Goal: Find contact information: Find contact information

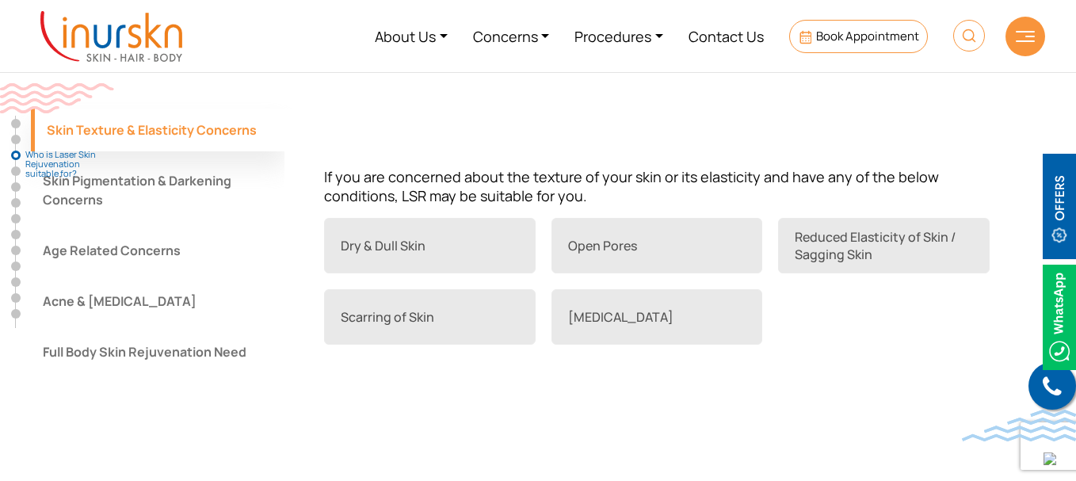
scroll to position [1347, 0]
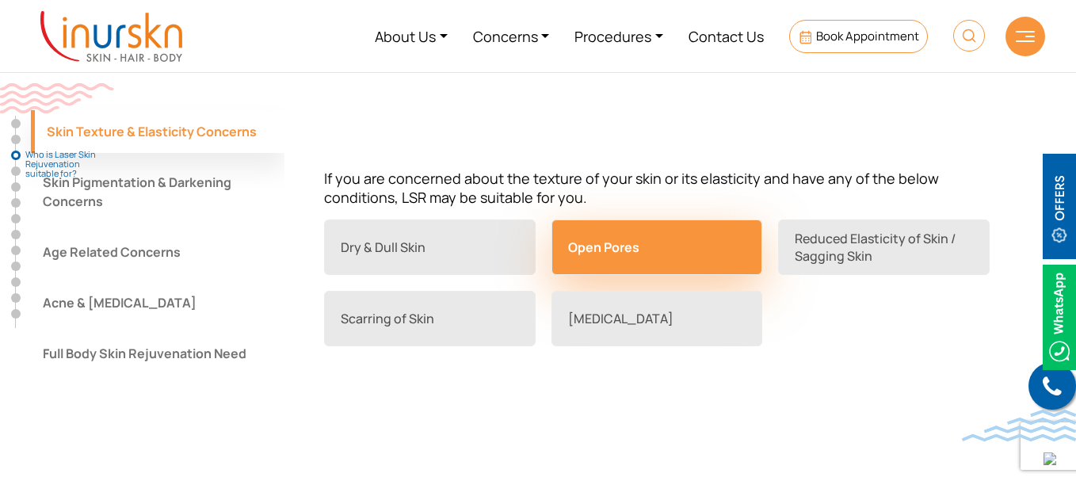
click at [576, 269] on link "Open Pores" at bounding box center [657, 246] width 212 height 55
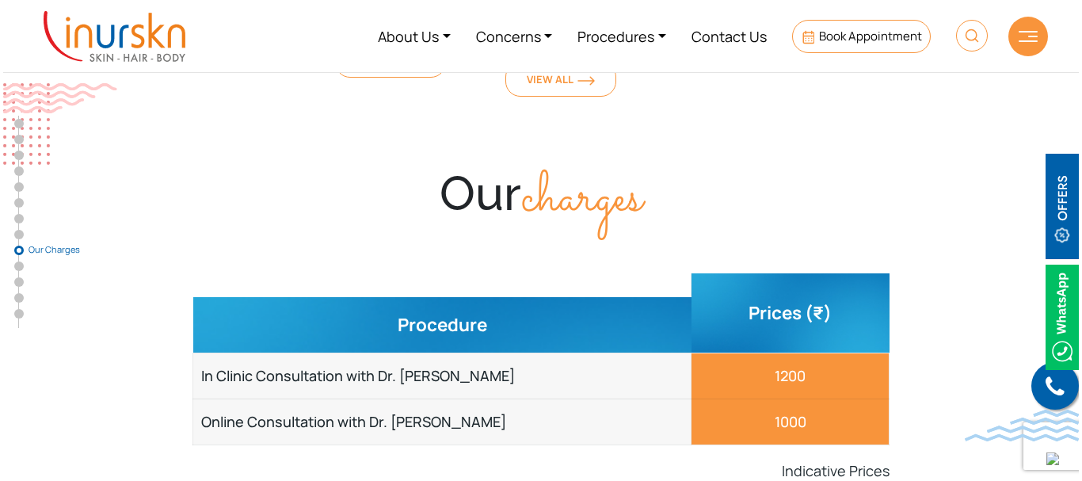
scroll to position [6022, 0]
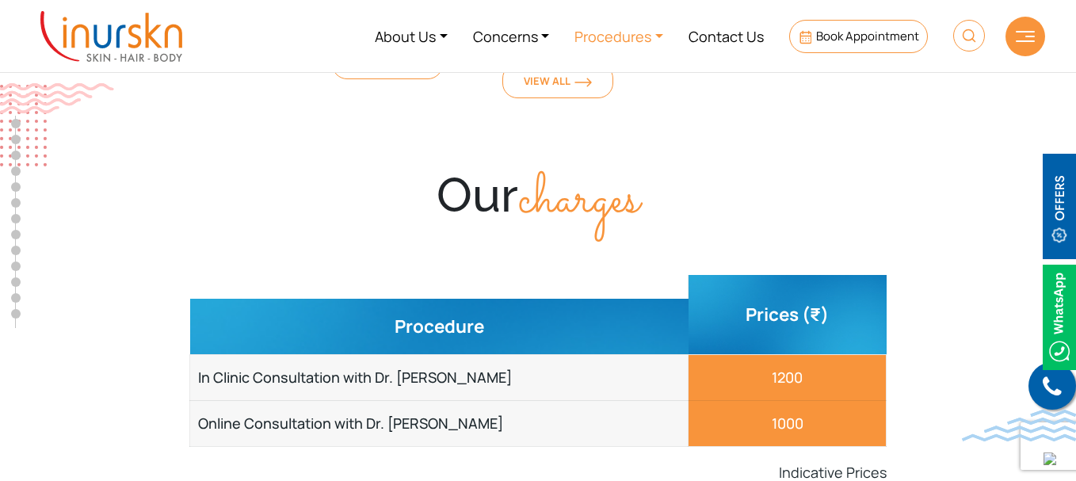
click at [665, 36] on link "Procedures" at bounding box center [619, 35] width 114 height 59
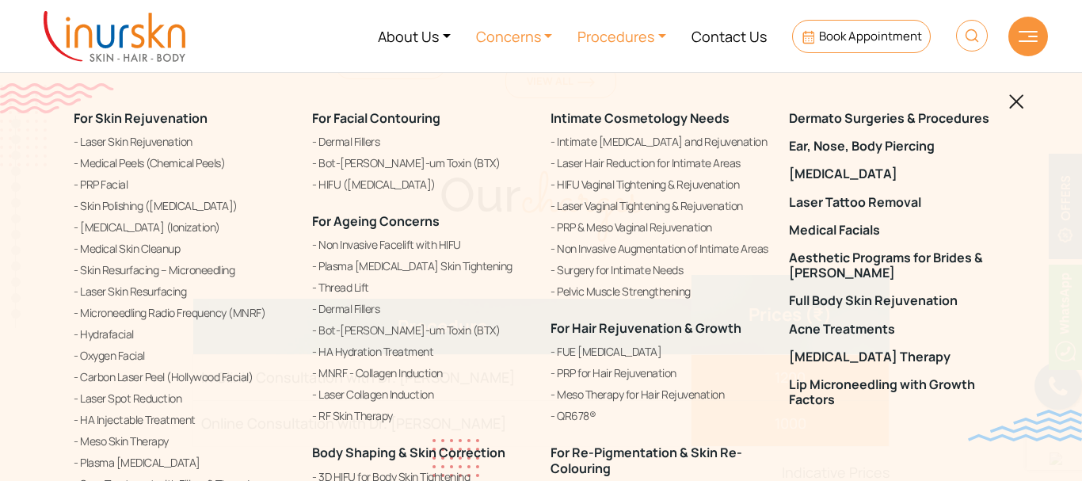
click at [529, 36] on link "Concerns" at bounding box center [515, 35] width 102 height 59
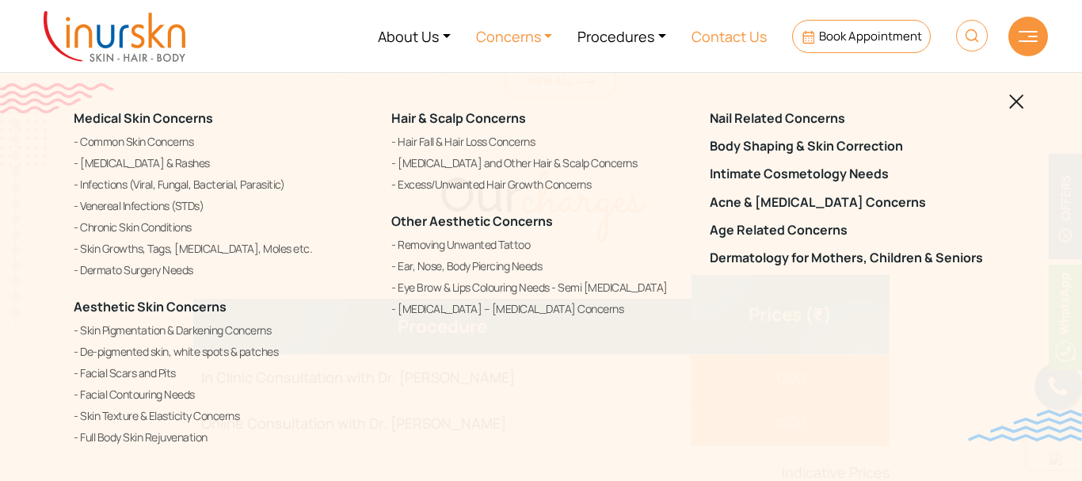
click at [716, 47] on link "Contact Us" at bounding box center [729, 35] width 101 height 59
